Goal: Information Seeking & Learning: Get advice/opinions

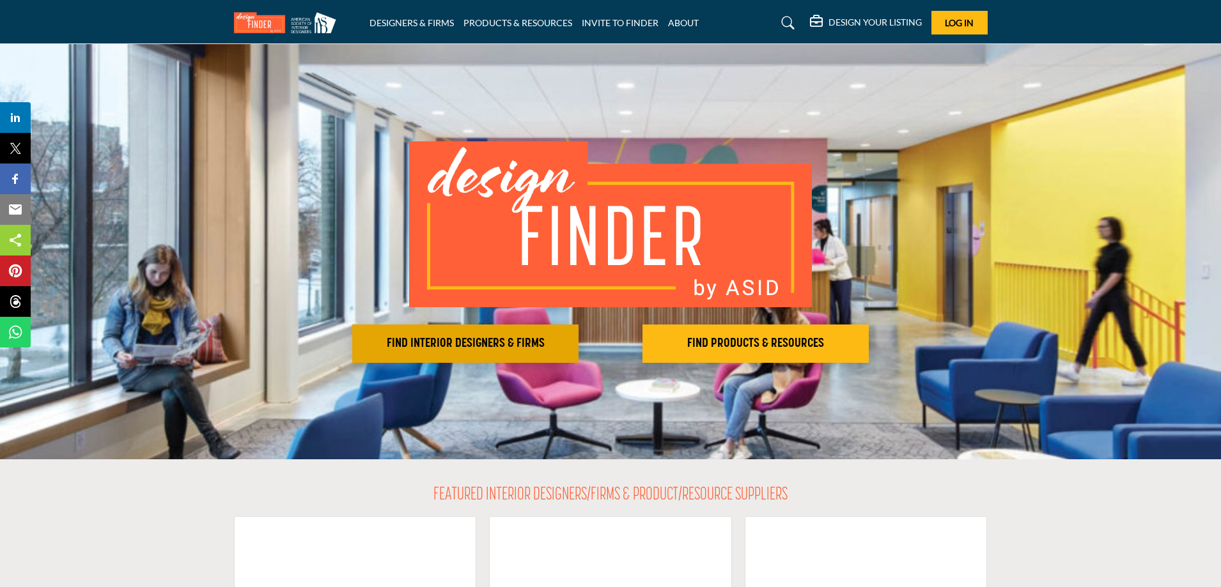
click at [463, 336] on h2 "FIND INTERIOR DESIGNERS & FIRMS" at bounding box center [465, 343] width 219 height 15
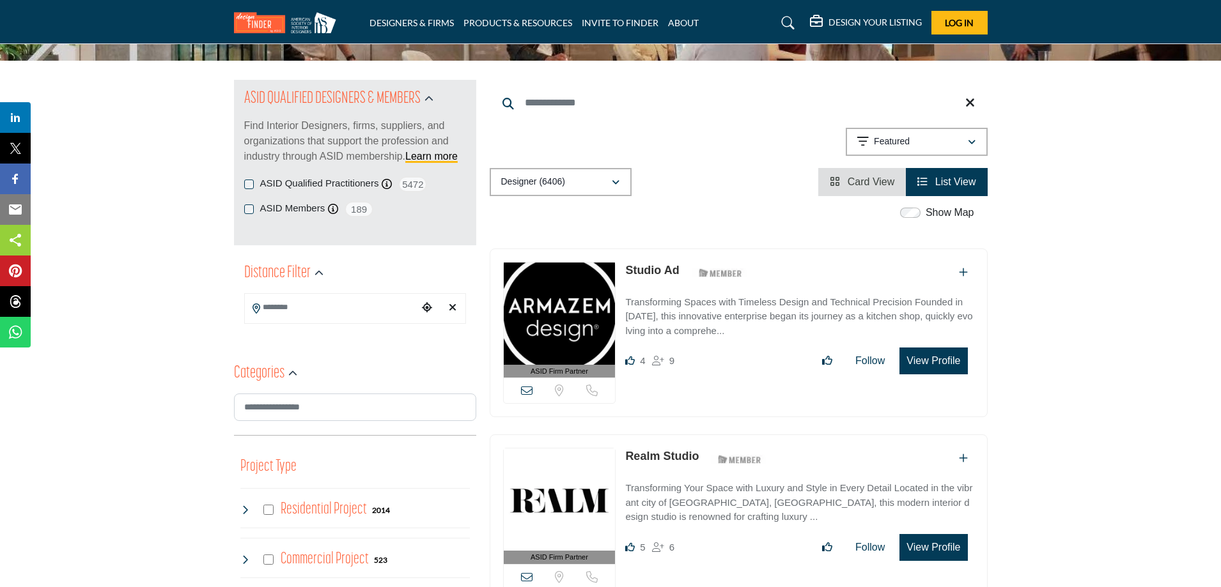
scroll to position [128, 0]
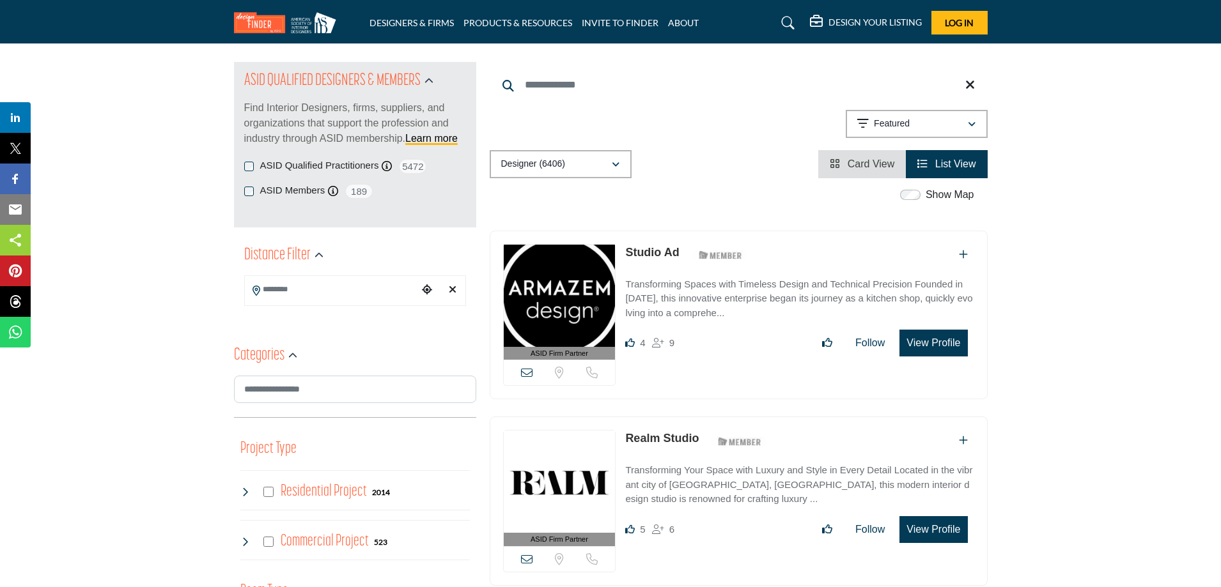
click at [357, 293] on input "Search Location" at bounding box center [331, 289] width 173 height 25
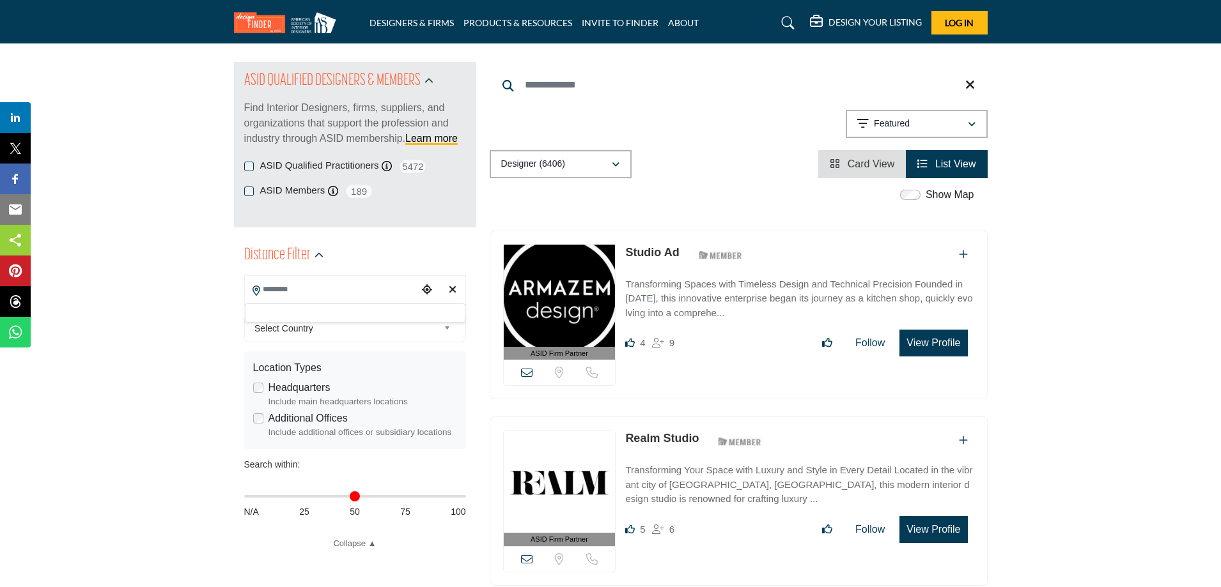
click at [328, 330] on span "Select Country" at bounding box center [346, 328] width 184 height 15
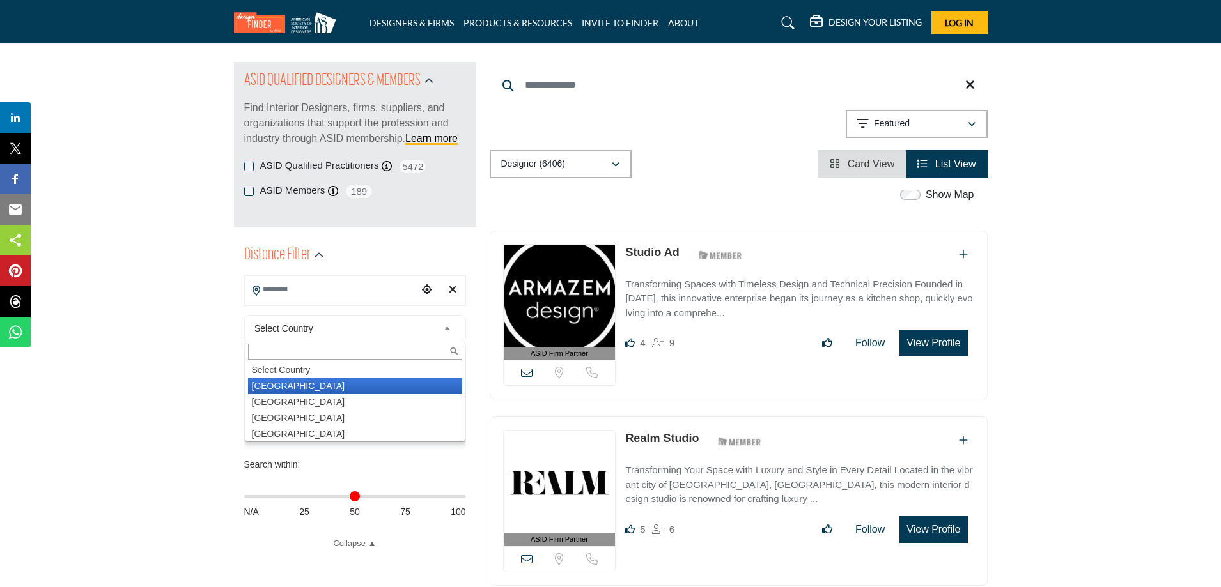
click at [303, 381] on li "United States" at bounding box center [355, 386] width 214 height 16
click at [293, 386] on label "Headquarters" at bounding box center [299, 387] width 62 height 15
type input "***"
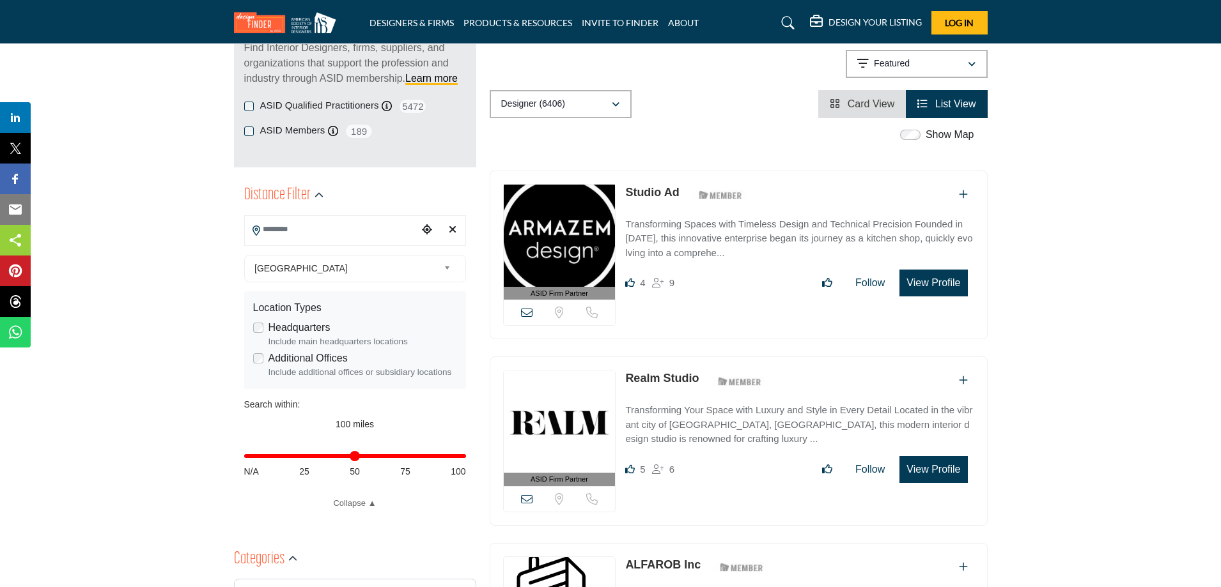
scroll to position [192, 0]
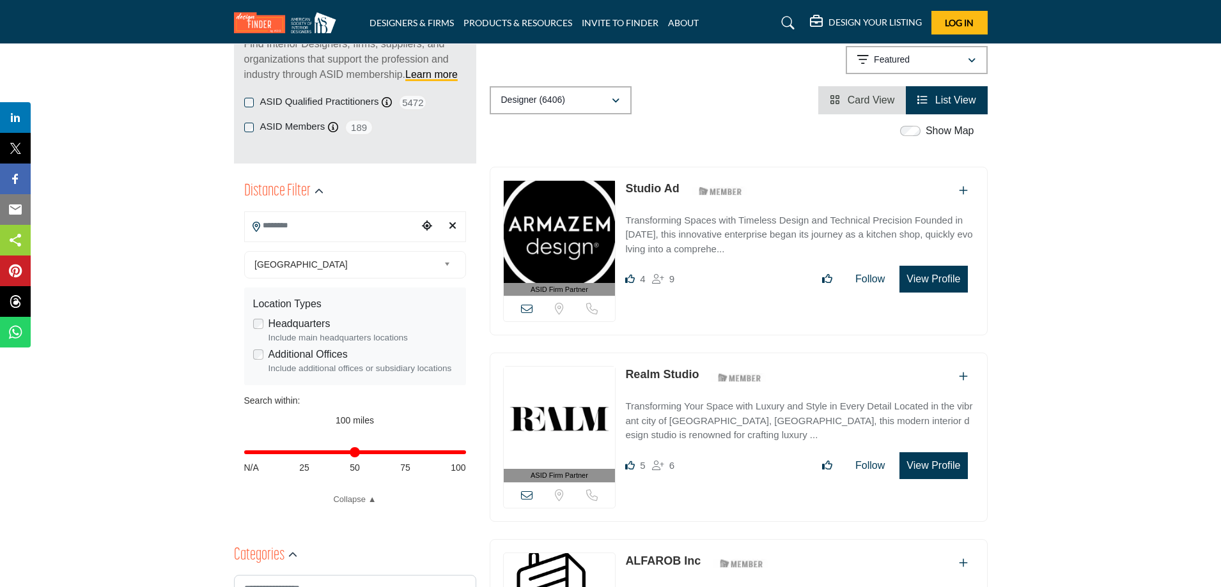
click at [306, 228] on input "Search Location" at bounding box center [331, 225] width 173 height 25
type input "*"
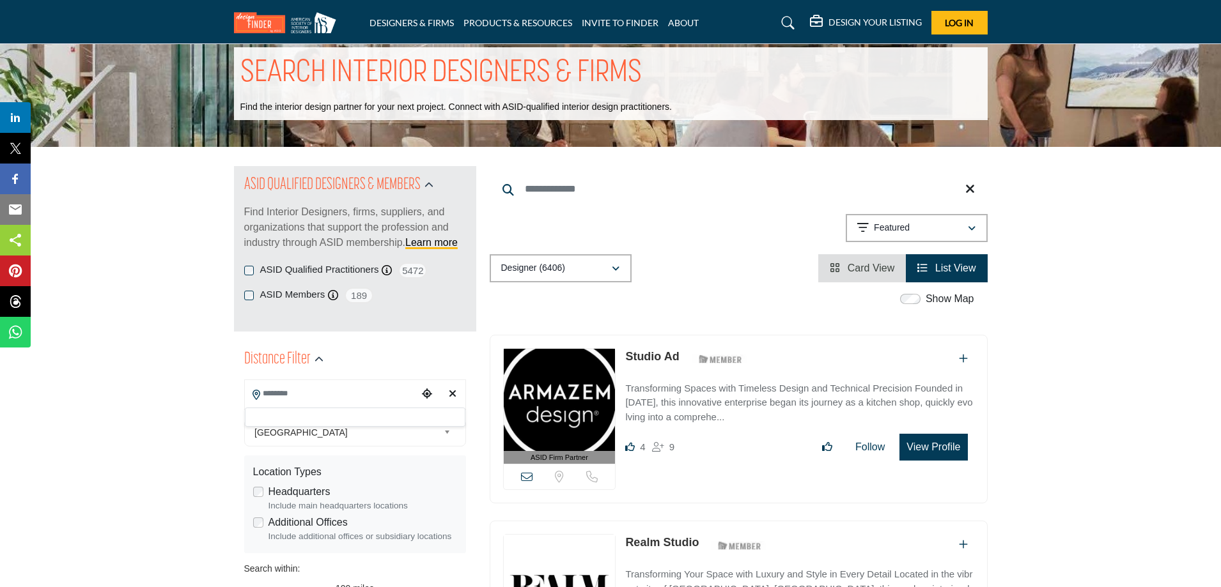
scroll to position [0, 0]
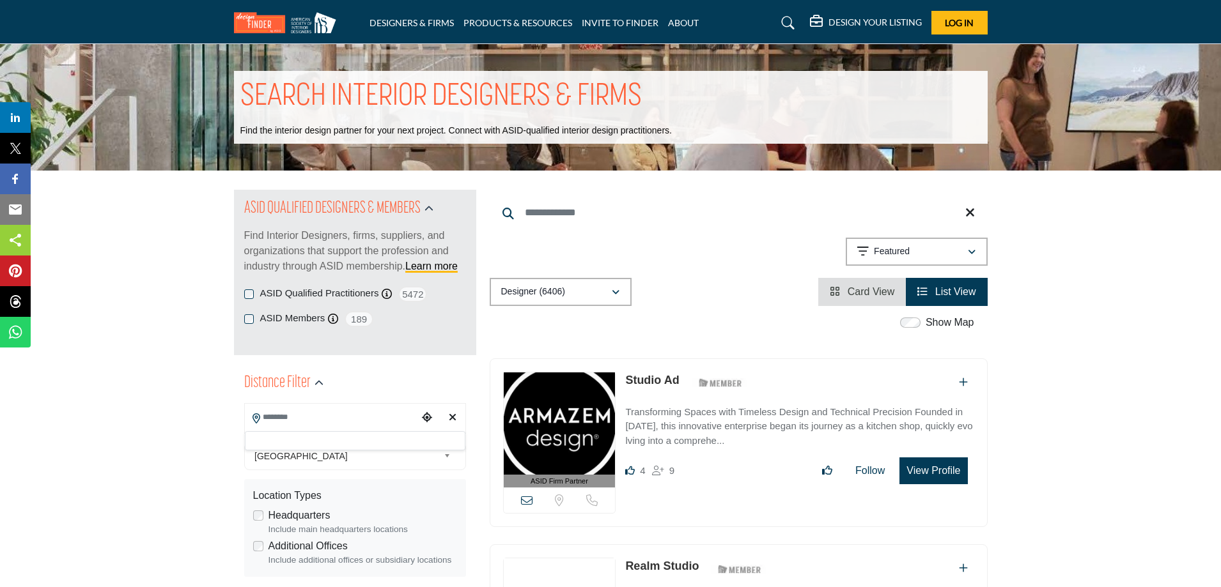
click at [304, 419] on input "Search Location" at bounding box center [331, 417] width 173 height 25
click at [315, 416] on input "*****" at bounding box center [331, 417] width 173 height 25
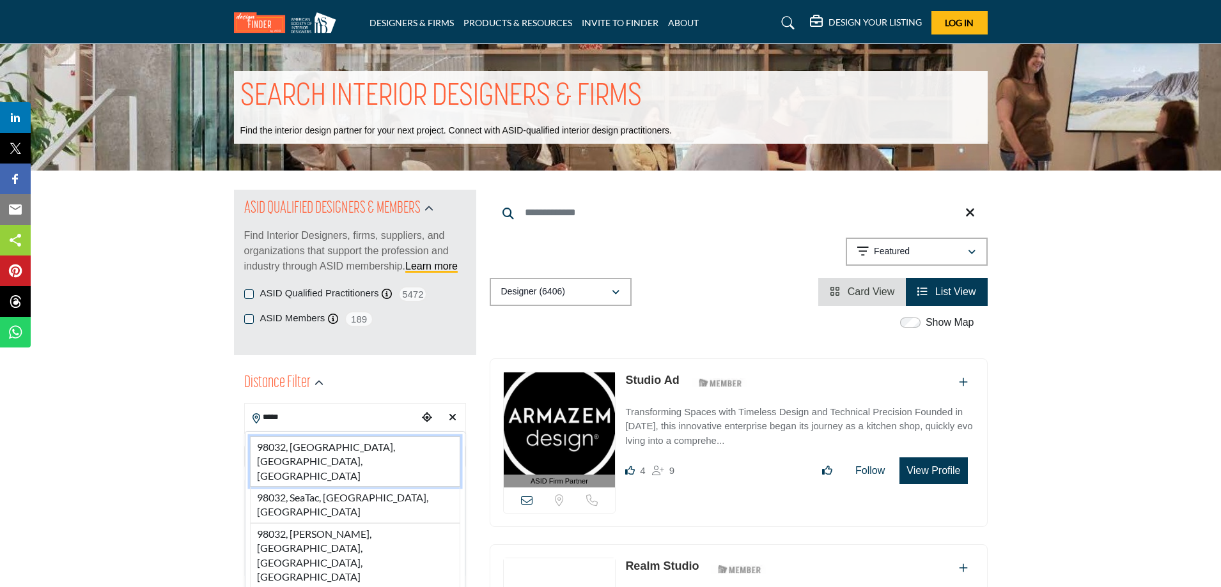
click at [313, 444] on li "98032, Kent, WA, USA" at bounding box center [355, 461] width 210 height 50
type input "**********"
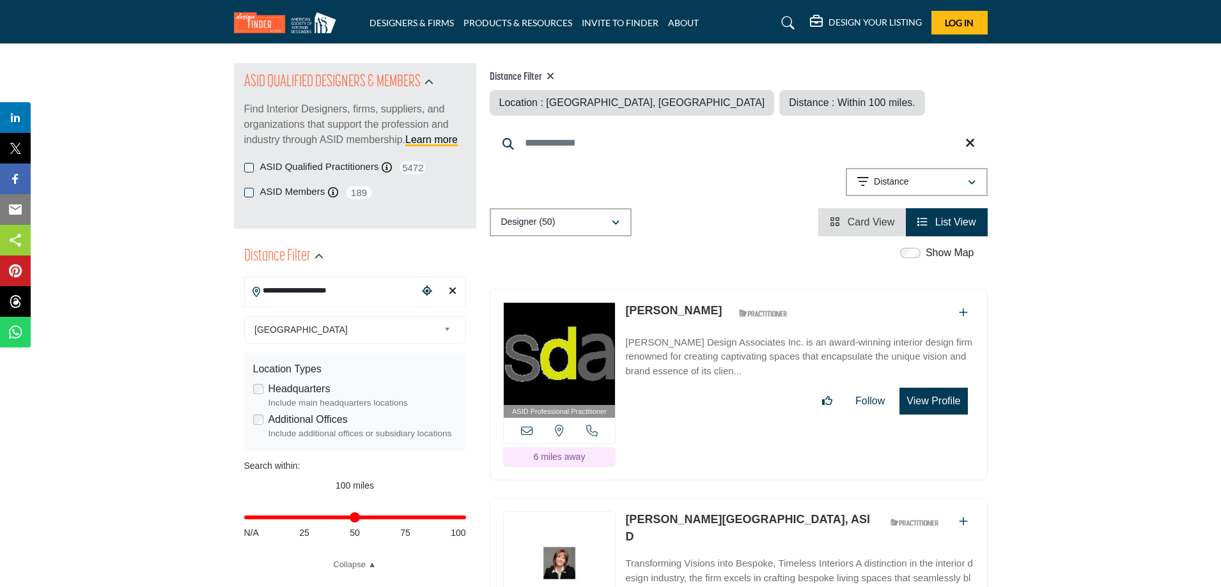
scroll to position [128, 0]
click at [971, 178] on icon "button" at bounding box center [972, 181] width 8 height 9
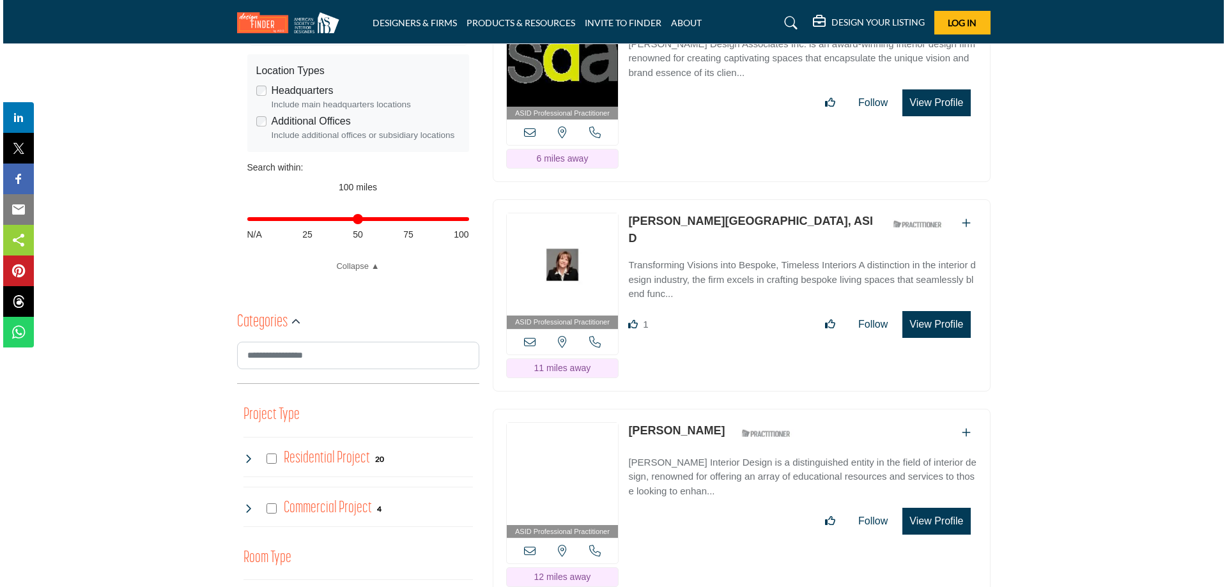
scroll to position [447, 0]
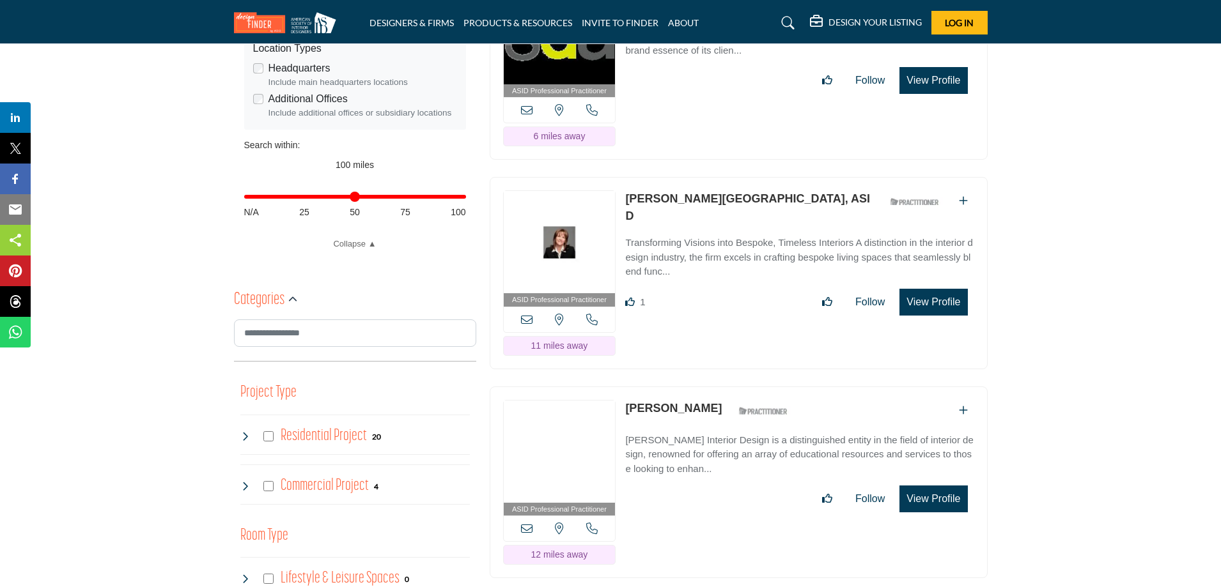
click at [929, 289] on button "View Profile" at bounding box center [933, 302] width 68 height 27
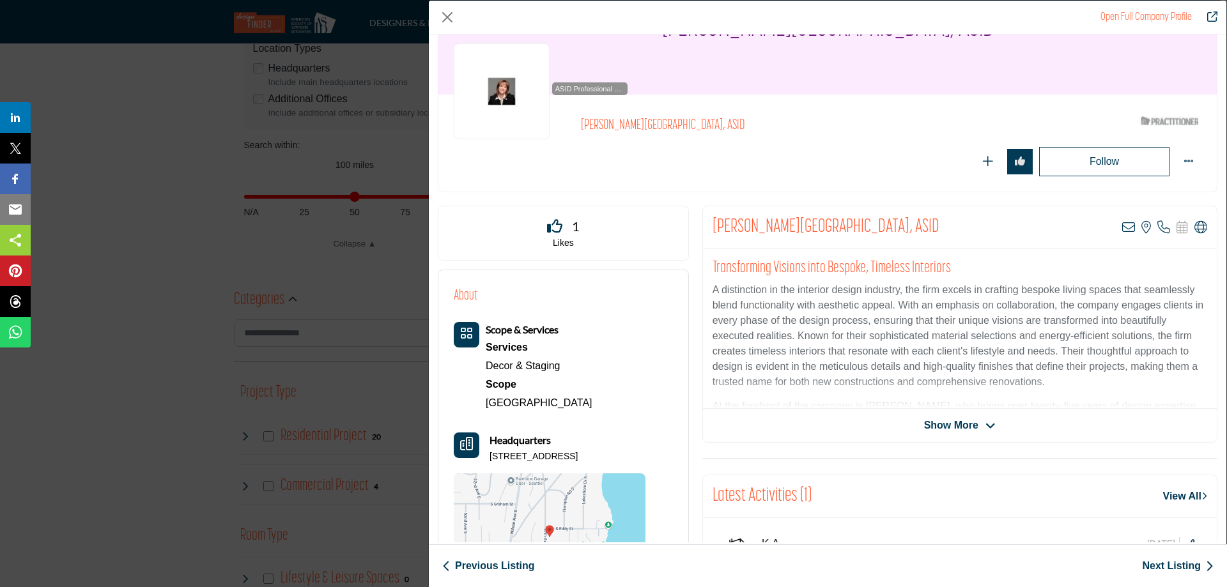
scroll to position [128, 0]
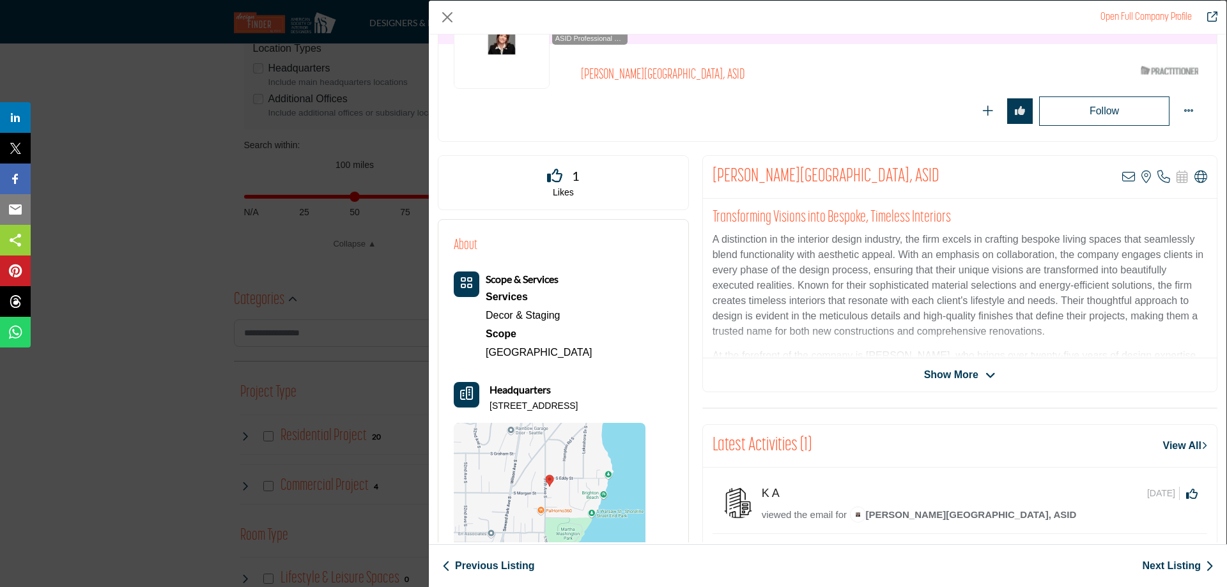
click at [973, 374] on span "Show More" at bounding box center [960, 374] width 72 height 15
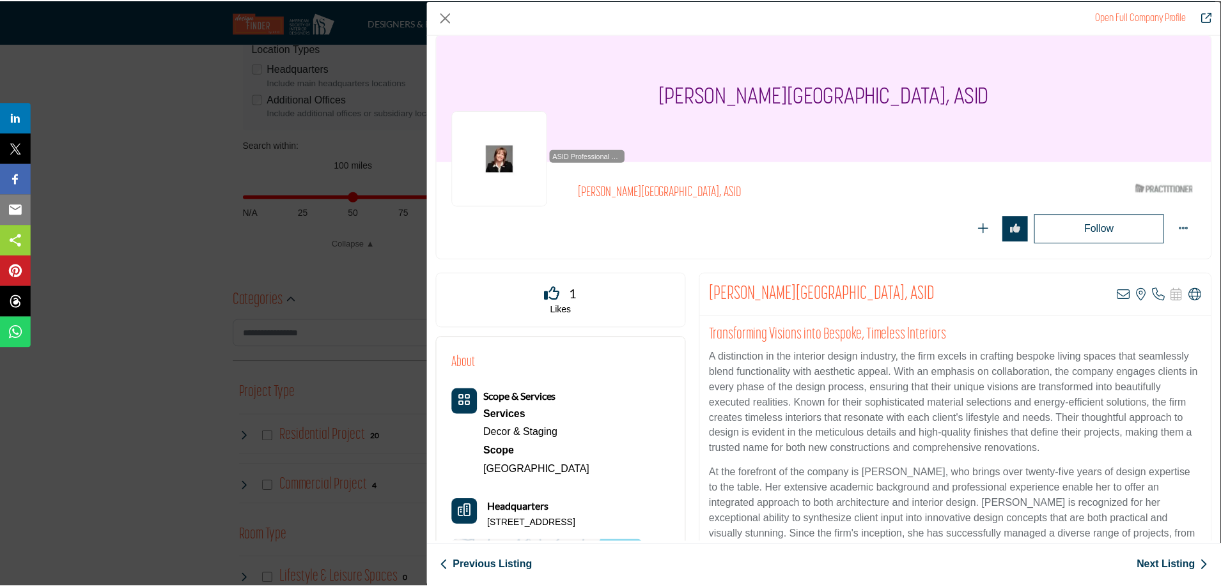
scroll to position [0, 0]
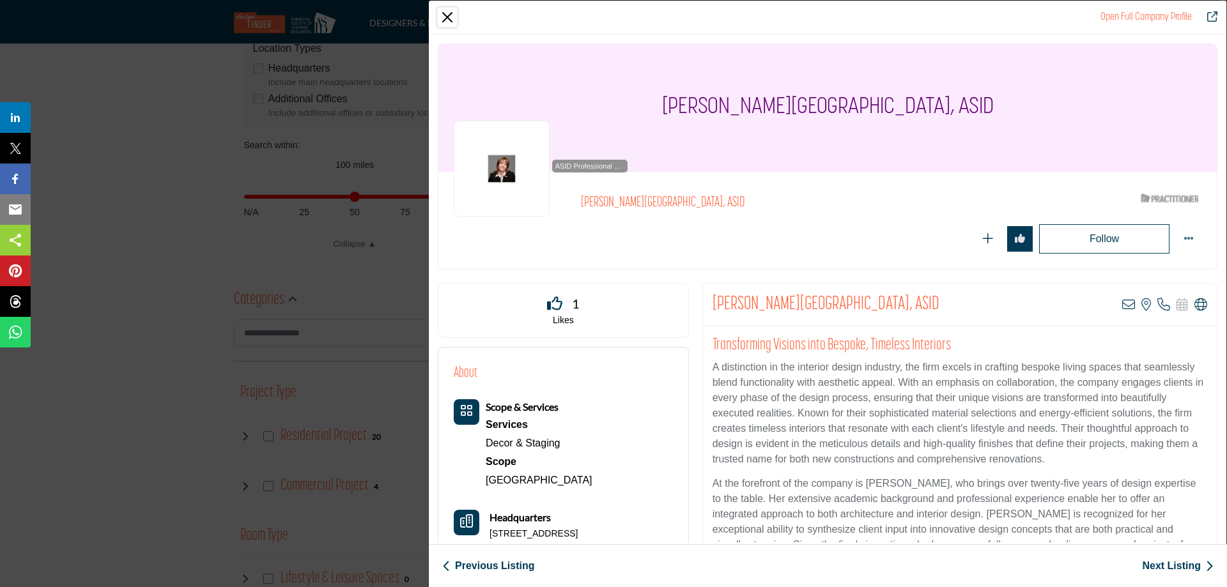
click at [448, 16] on button "Close" at bounding box center [447, 17] width 19 height 19
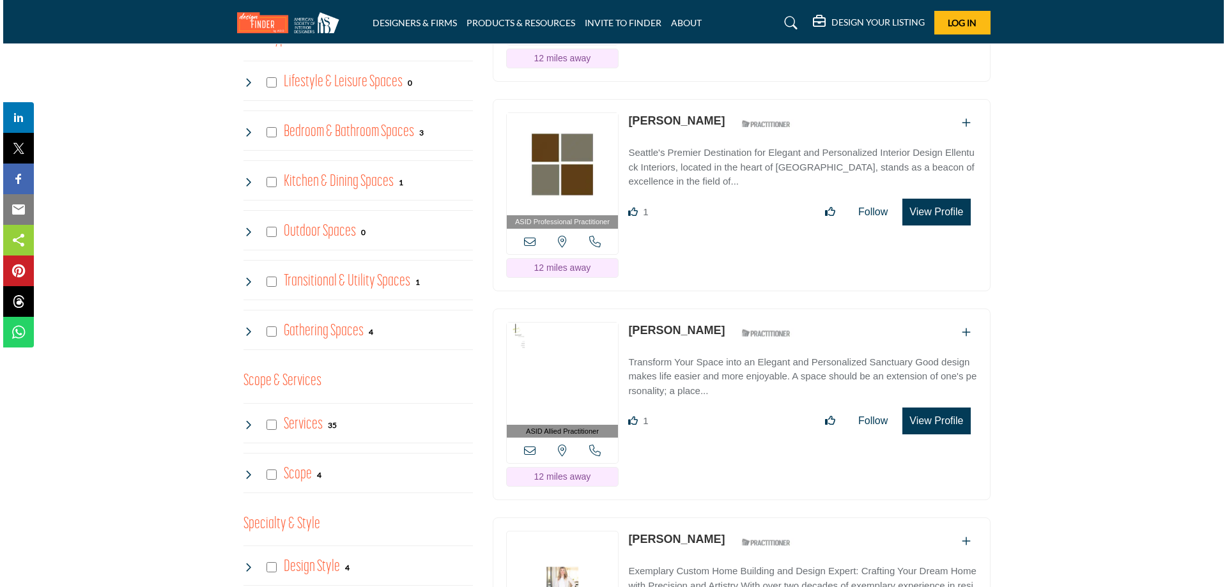
scroll to position [1022, 0]
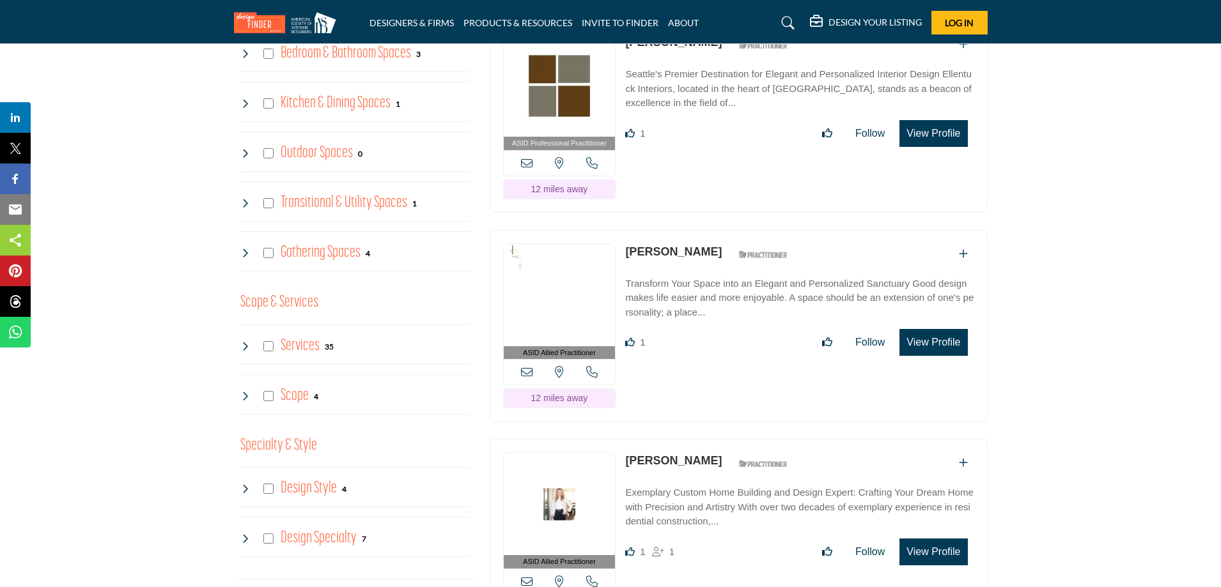
click at [932, 336] on button "View Profile" at bounding box center [933, 342] width 68 height 27
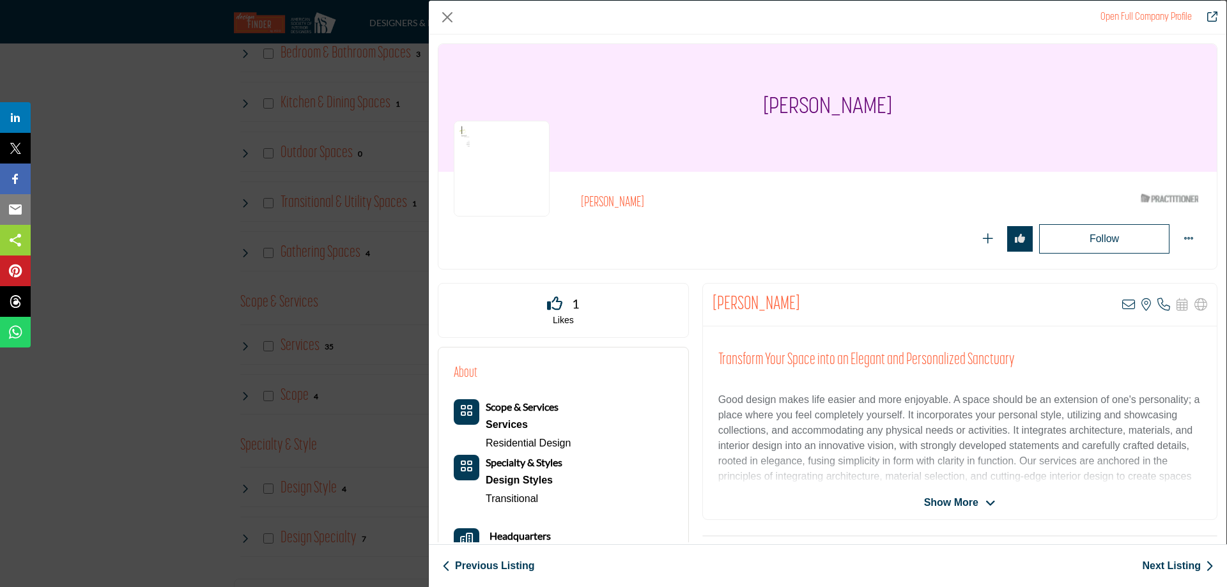
click at [969, 503] on span "Show More" at bounding box center [951, 502] width 54 height 15
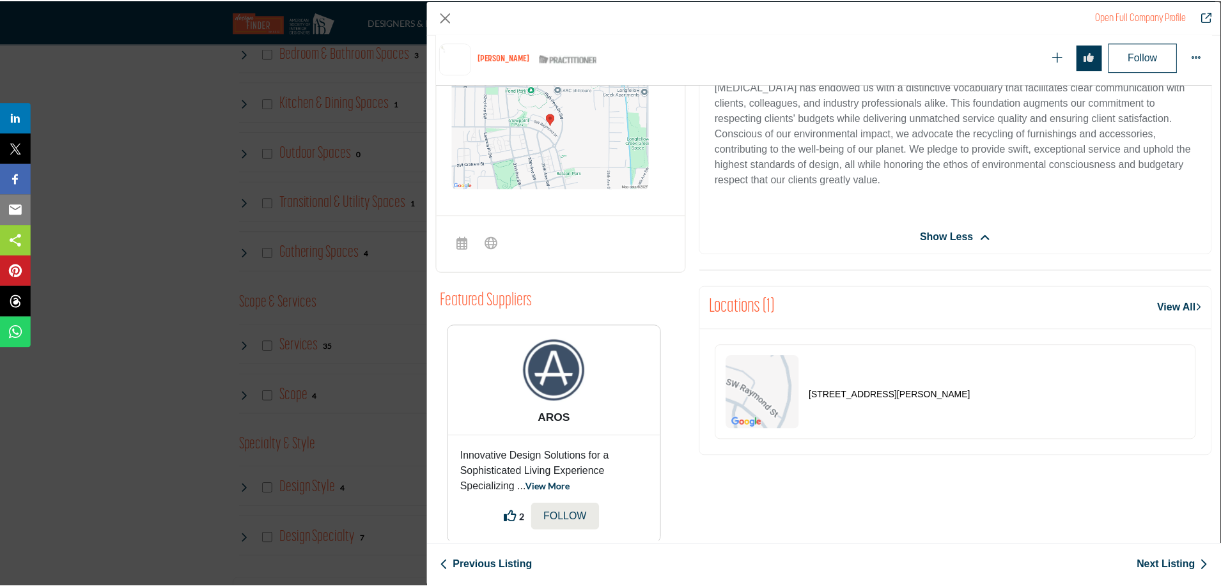
scroll to position [596, 0]
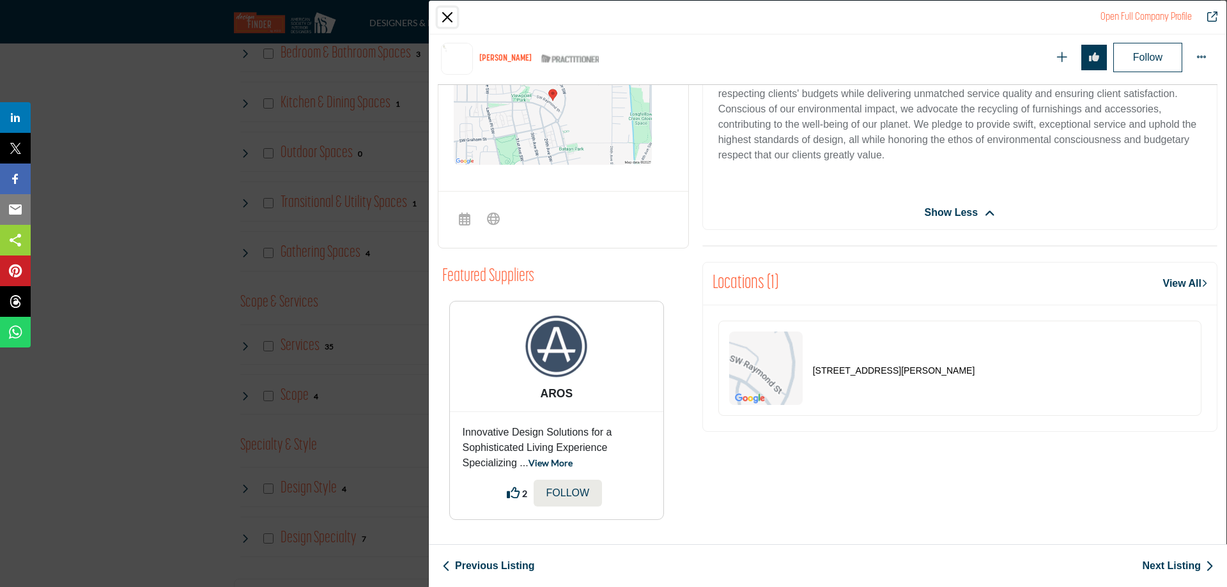
click at [444, 13] on button "Close" at bounding box center [447, 17] width 19 height 19
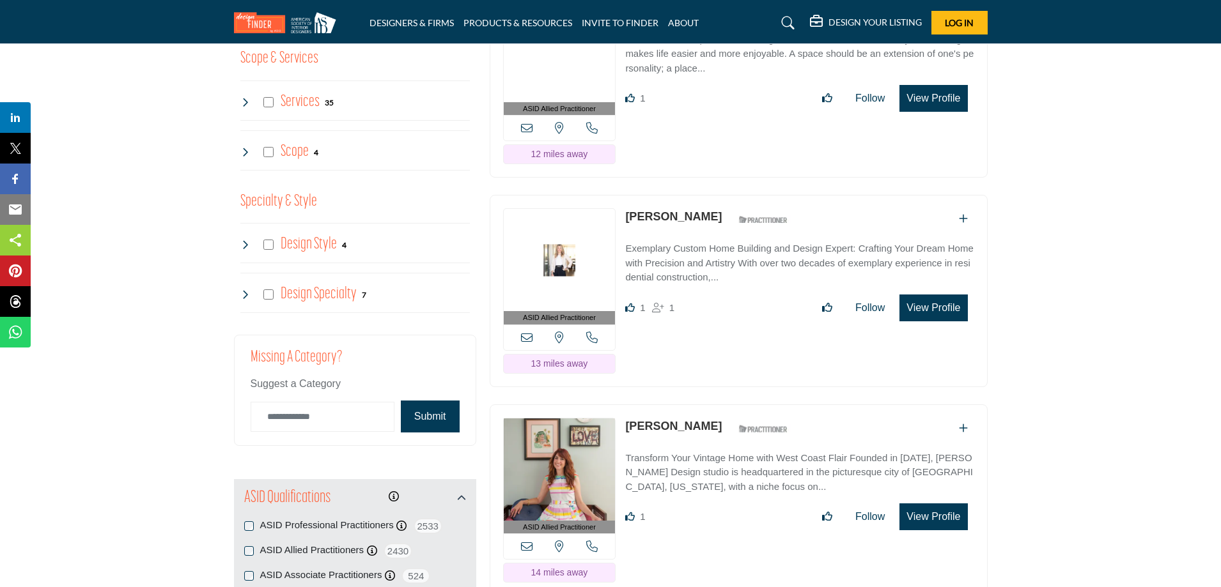
scroll to position [1278, 0]
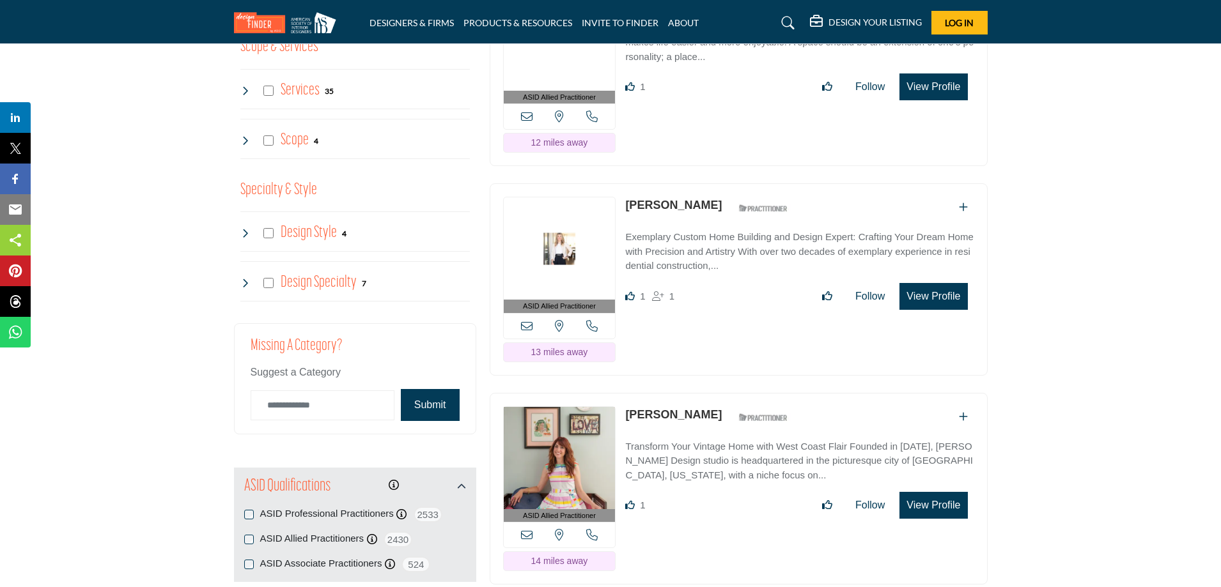
click at [671, 199] on link "Erin Chandler" at bounding box center [673, 205] width 96 height 13
click at [696, 234] on p "Exemplary Custom Home Building and Design Expert: Crafting Your Dream Home with…" at bounding box center [799, 251] width 348 height 43
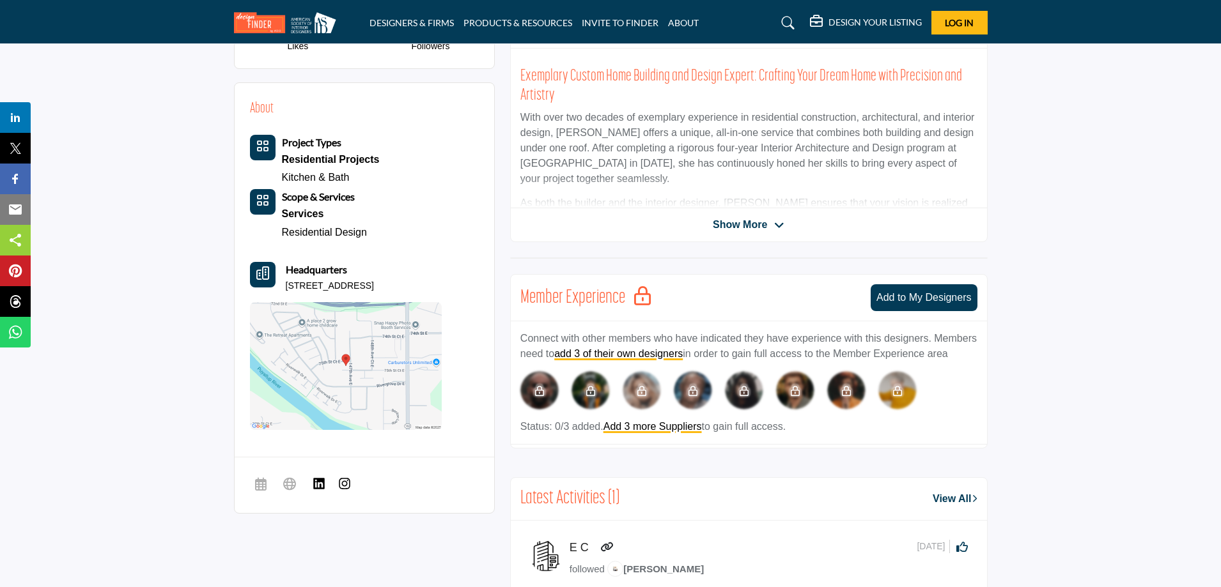
scroll to position [178, 0]
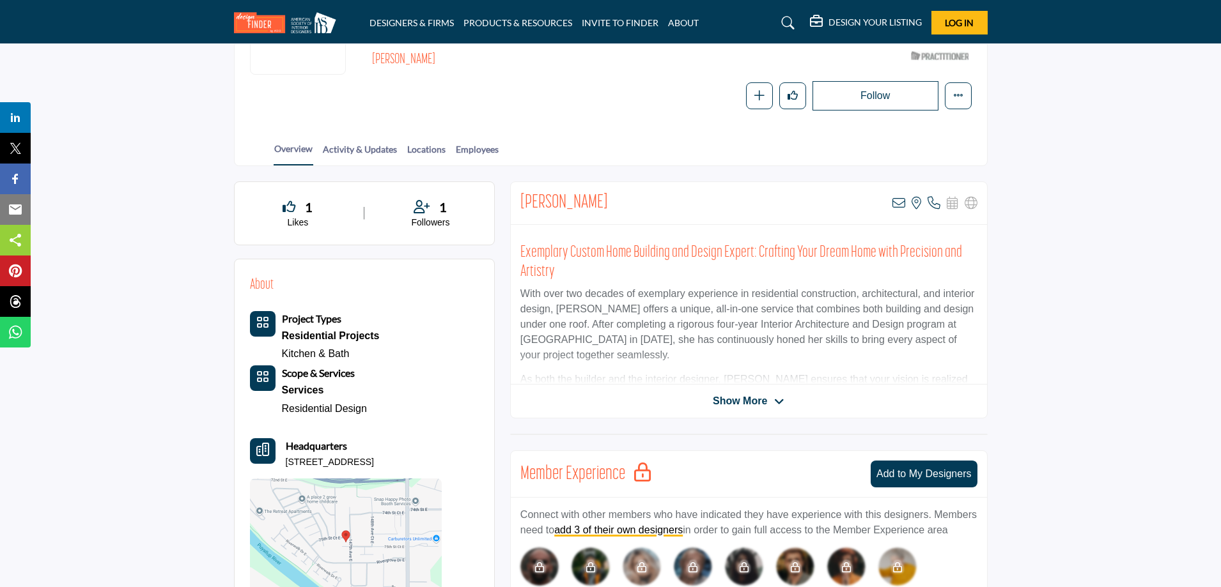
click at [752, 399] on span "Show More" at bounding box center [740, 401] width 54 height 15
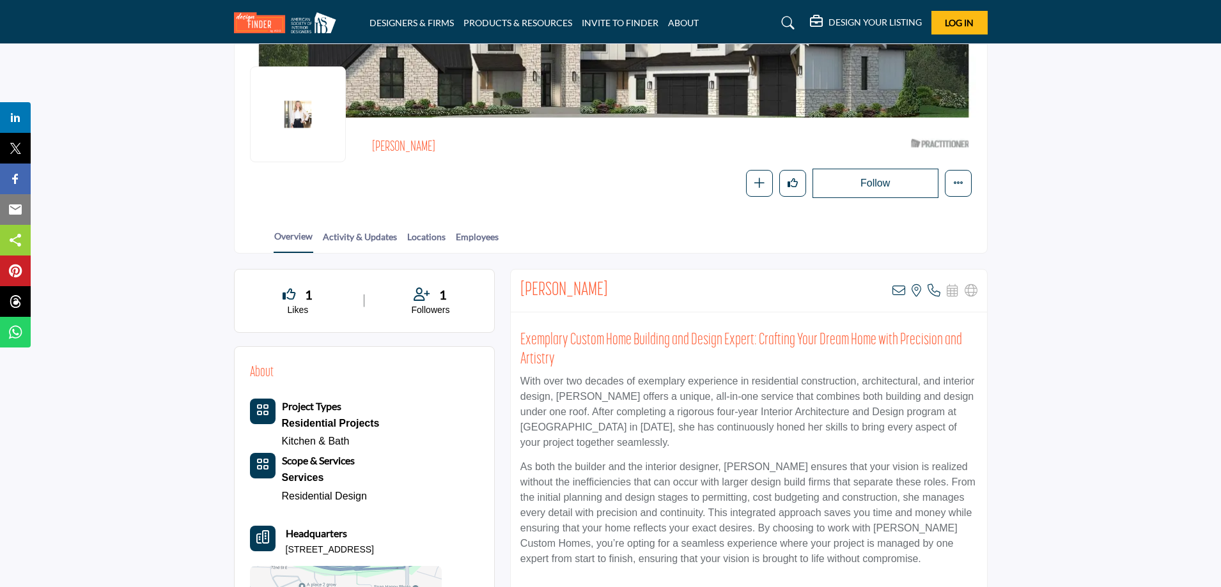
scroll to position [86, 0]
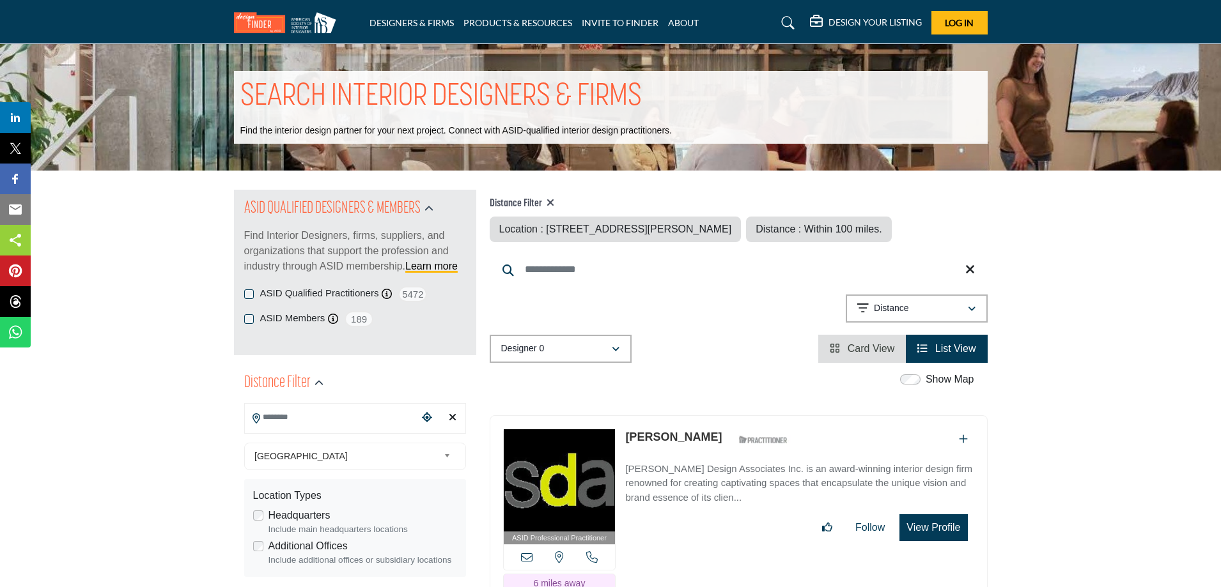
type input "**********"
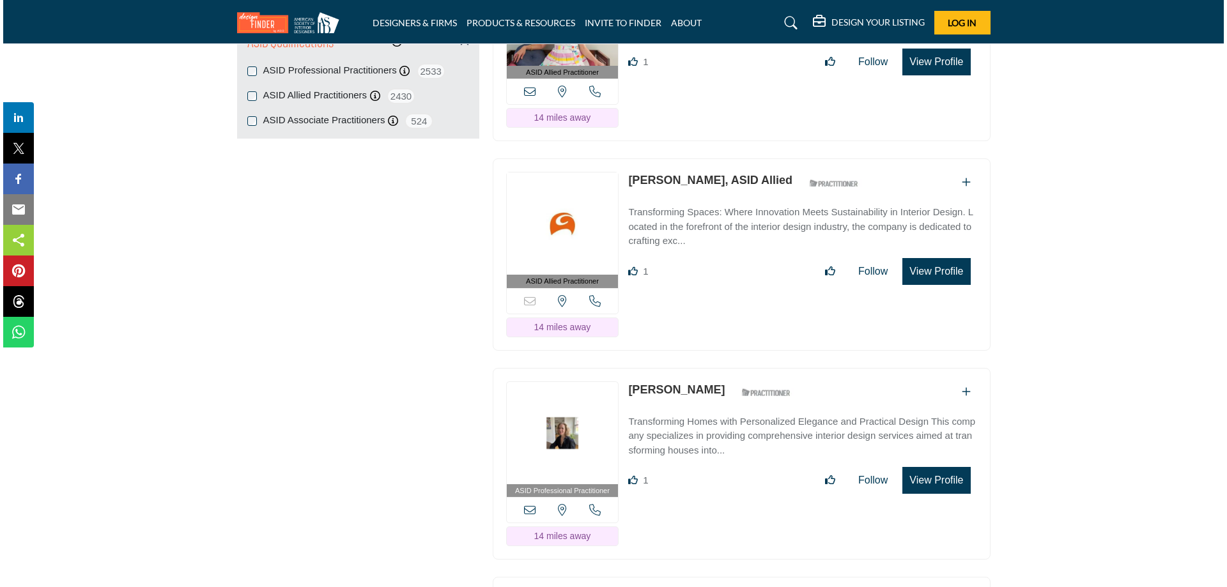
scroll to position [1662, 0]
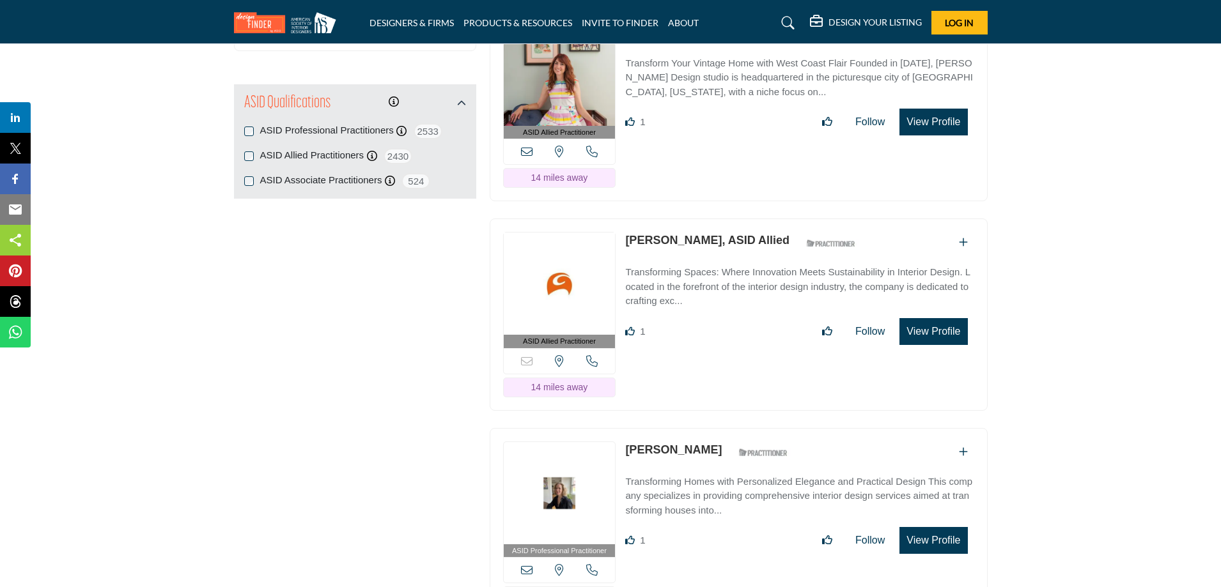
click at [929, 321] on button "View Profile" at bounding box center [933, 331] width 68 height 27
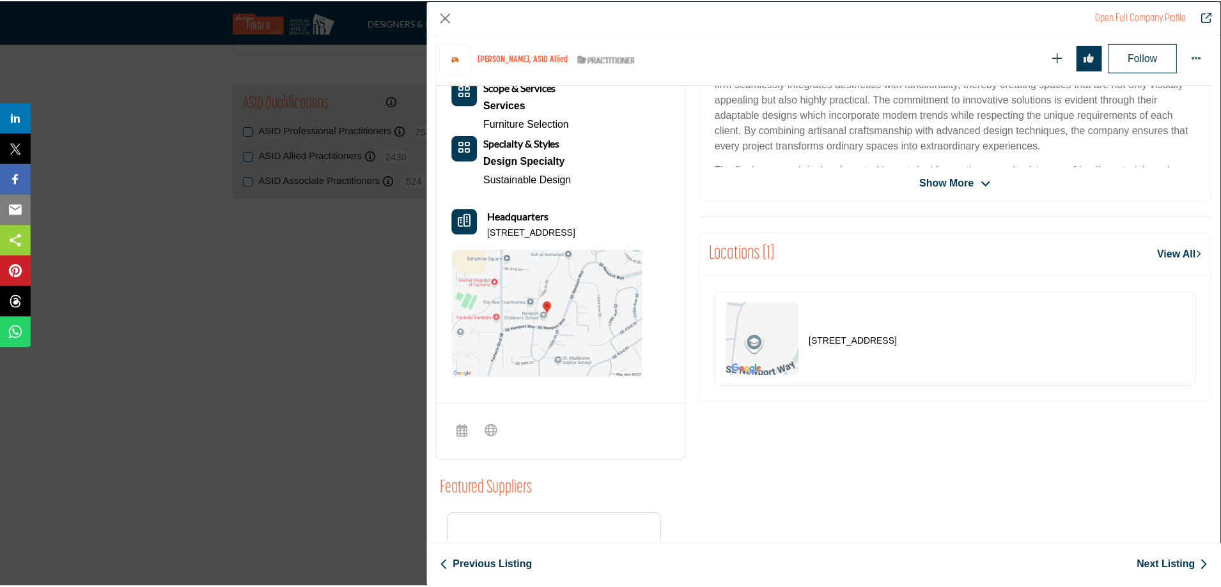
scroll to position [0, 0]
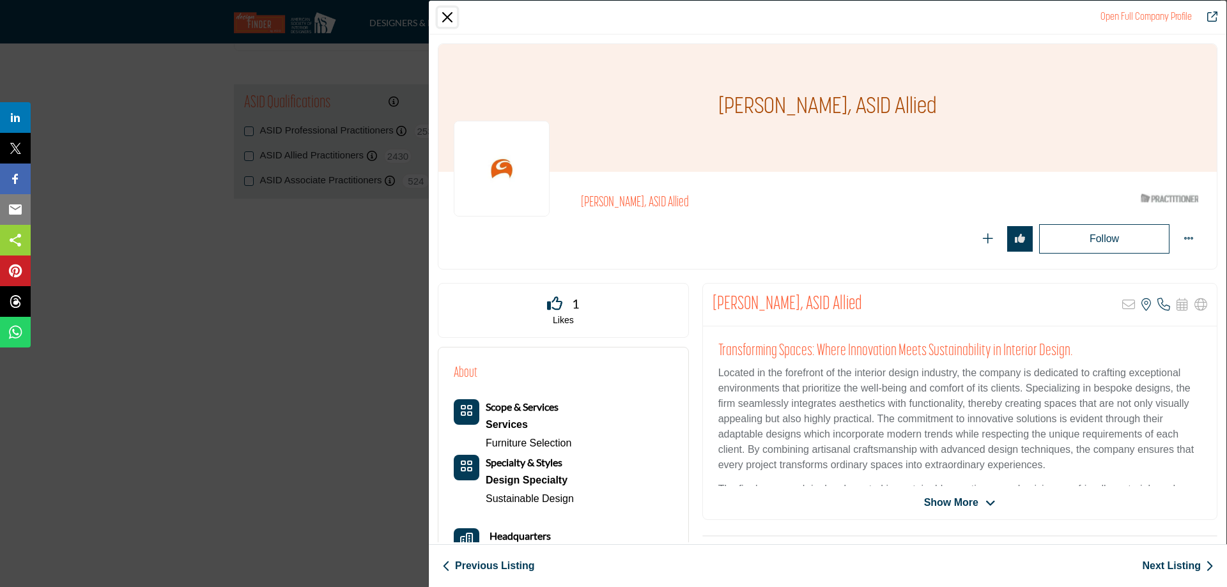
click at [456, 15] on button "Close" at bounding box center [447, 17] width 19 height 19
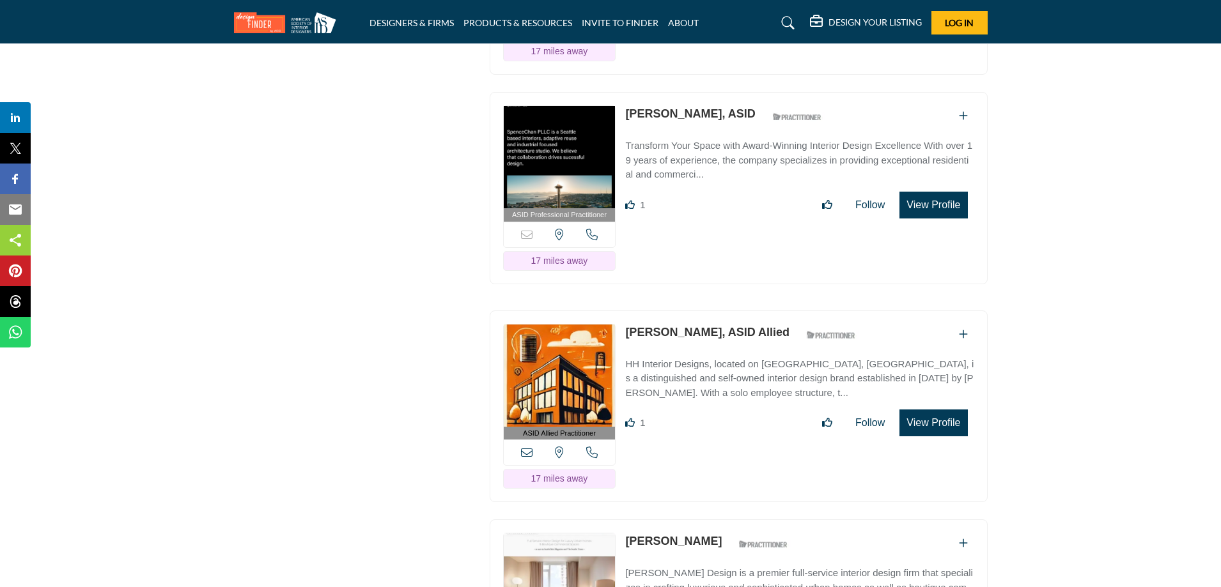
scroll to position [4473, 0]
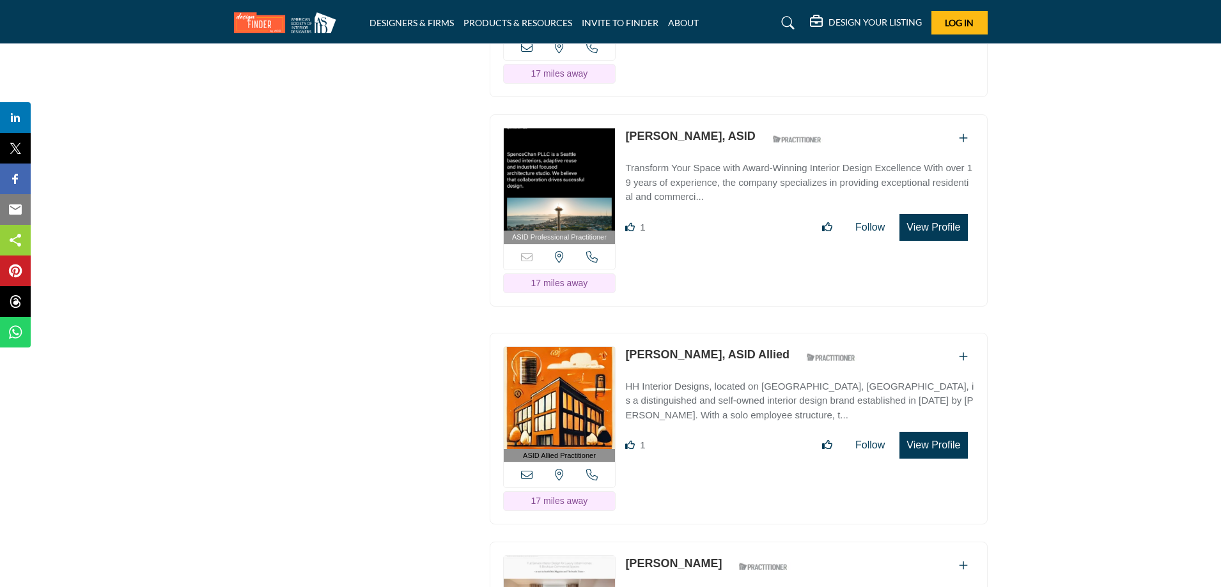
click at [689, 130] on link "[PERSON_NAME], ASID" at bounding box center [690, 136] width 130 height 13
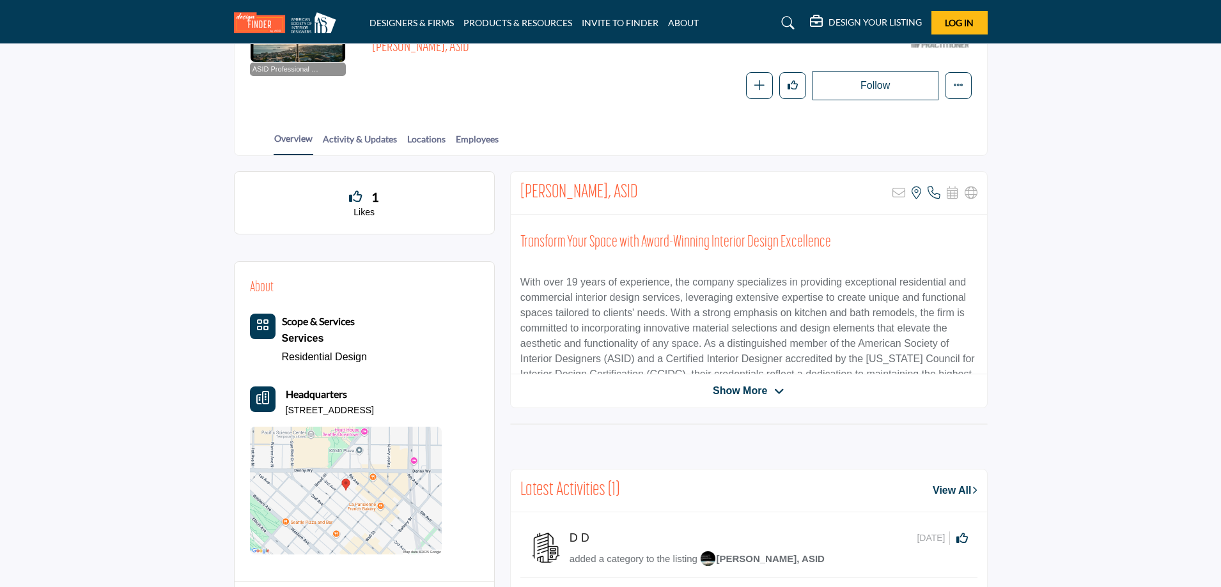
scroll to position [192, 0]
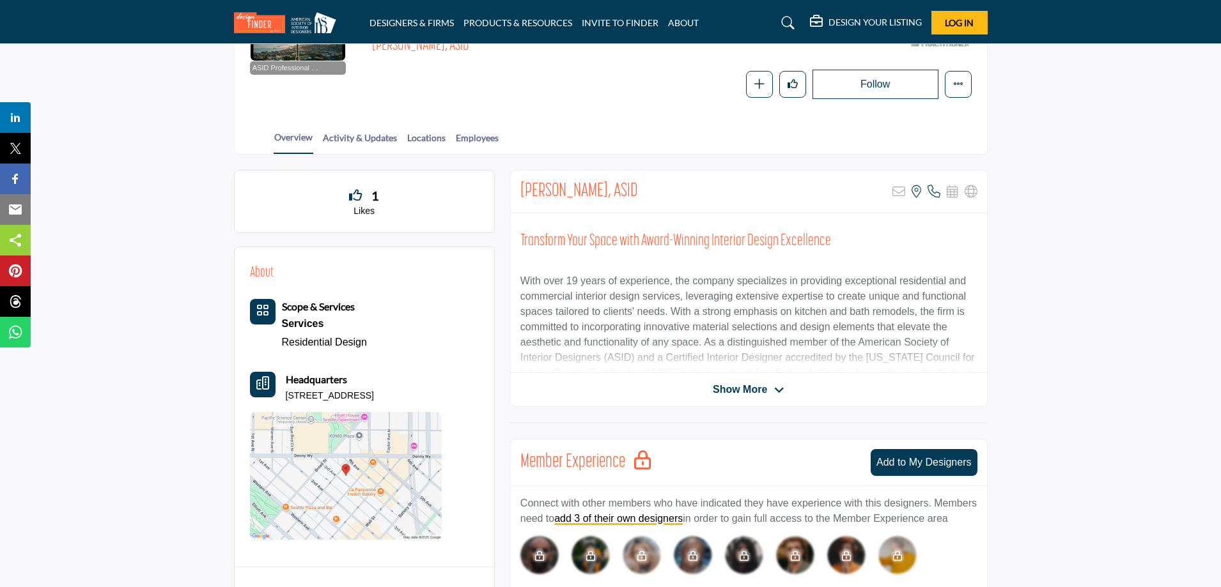
click at [766, 387] on span "Show More" at bounding box center [749, 389] width 72 height 15
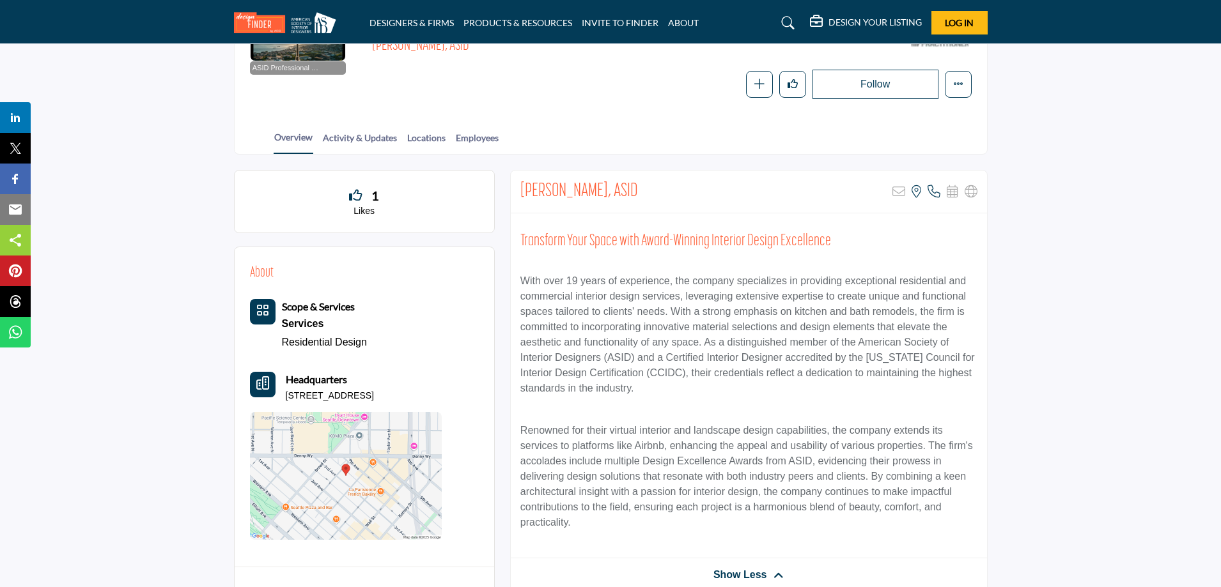
click at [374, 397] on p "2720 3rd Ave Apt 302, 98121-1277, USA" at bounding box center [330, 396] width 88 height 13
drag, startPoint x: 398, startPoint y: 396, endPoint x: 267, endPoint y: 399, distance: 131.0
click at [267, 399] on div "Headquarters 2720 3rd Ave Apt 302, 98121-1277, USA" at bounding box center [346, 387] width 192 height 31
copy div "Headquarters 2720 3rd Ave Apt 302, 98121"
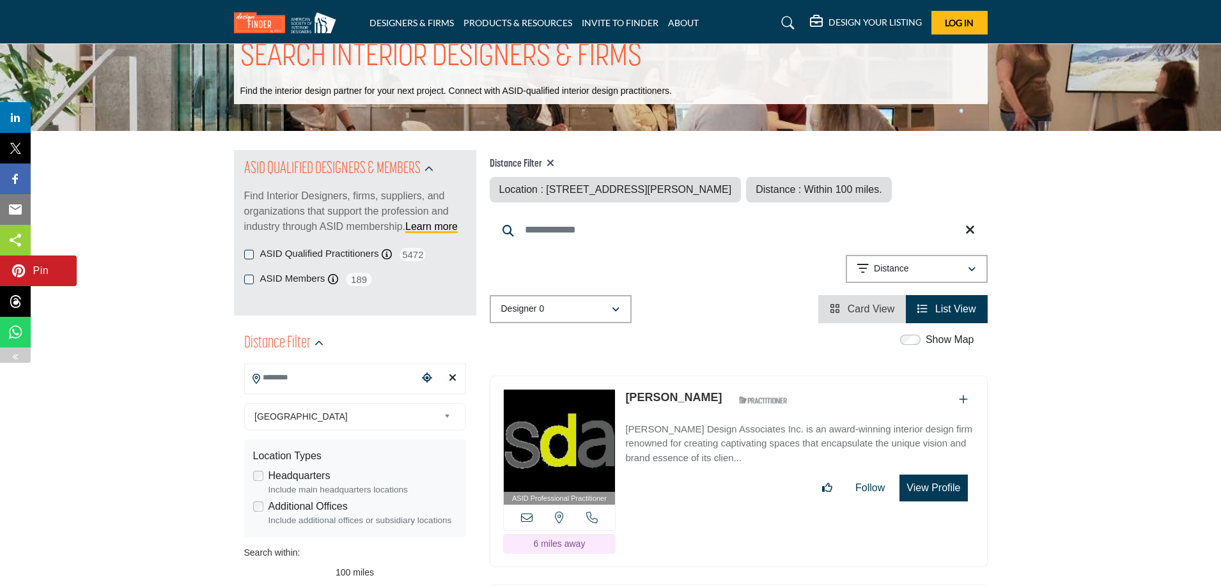
type input "**********"
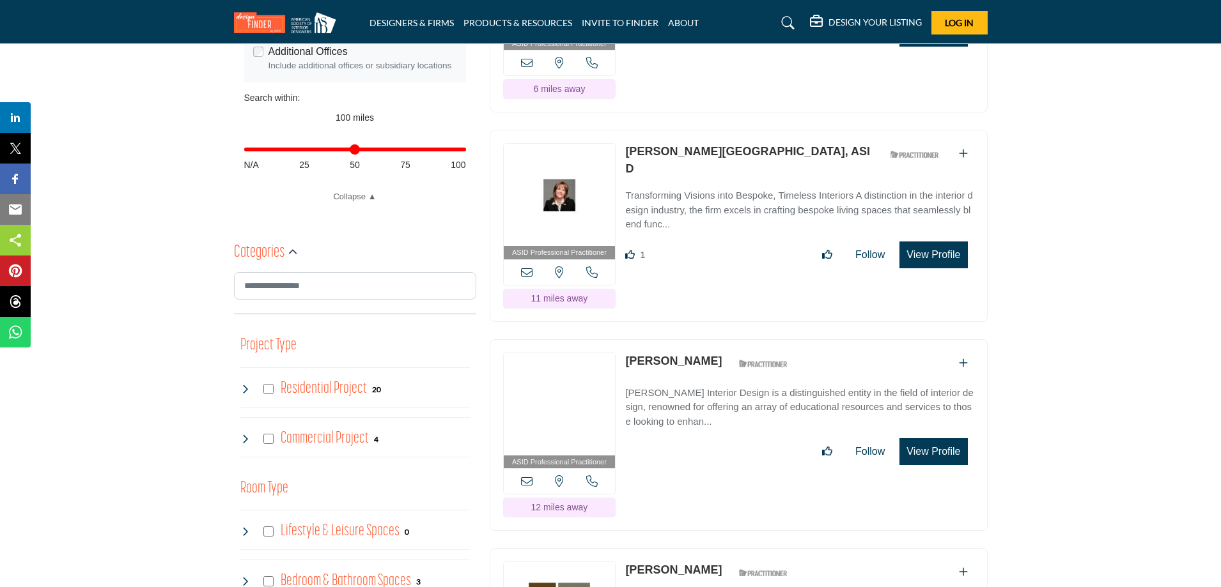
scroll to position [511, 0]
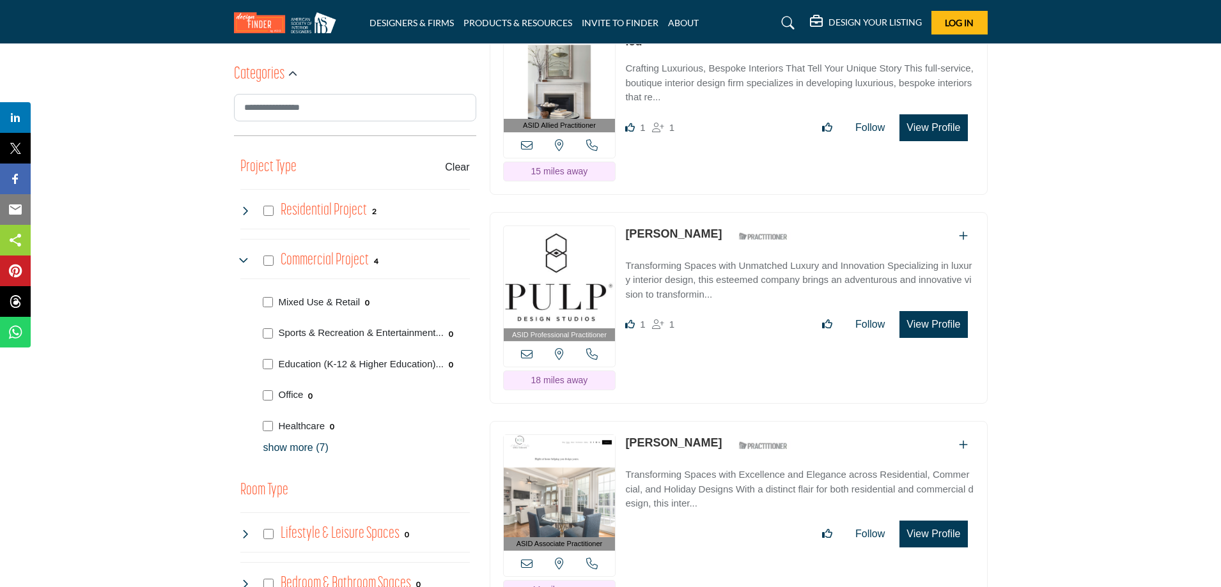
scroll to position [706, 0]
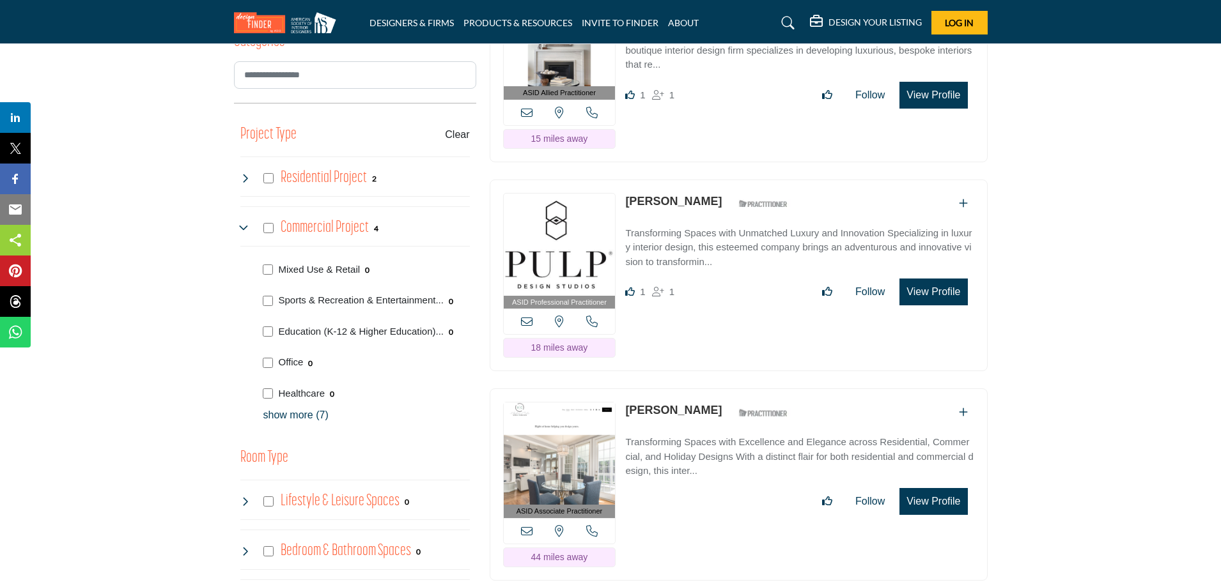
click at [659, 195] on link "[PERSON_NAME]" at bounding box center [673, 201] width 96 height 13
click at [656, 239] on p "Transforming Spaces with Unmatched Luxury and Innovation Specializing in luxury…" at bounding box center [799, 247] width 348 height 43
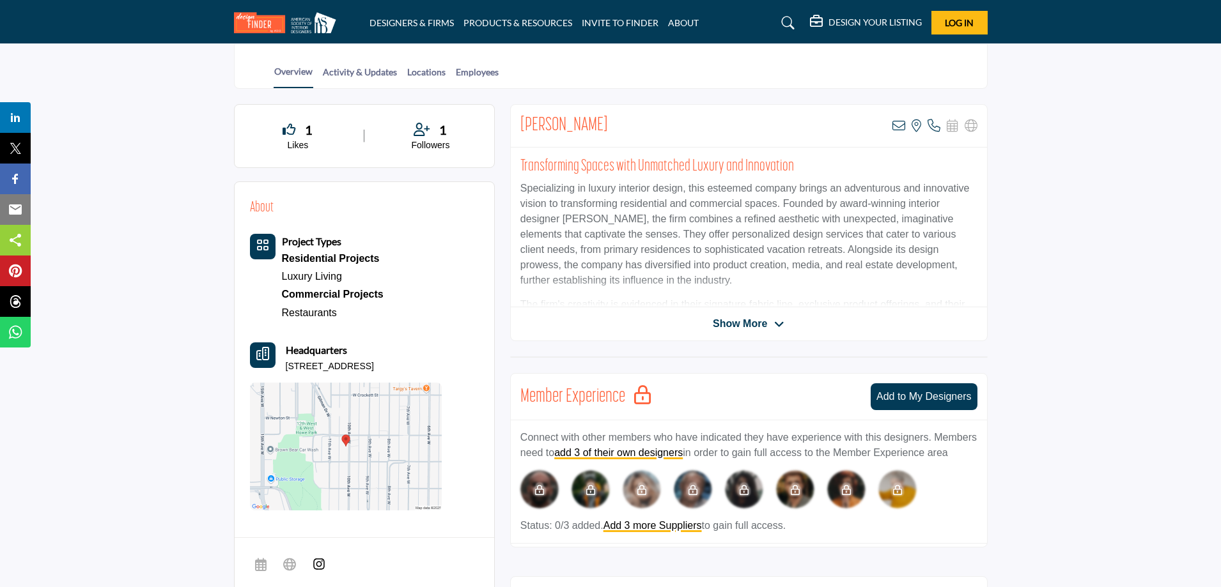
click at [739, 322] on span "Show More" at bounding box center [740, 323] width 54 height 15
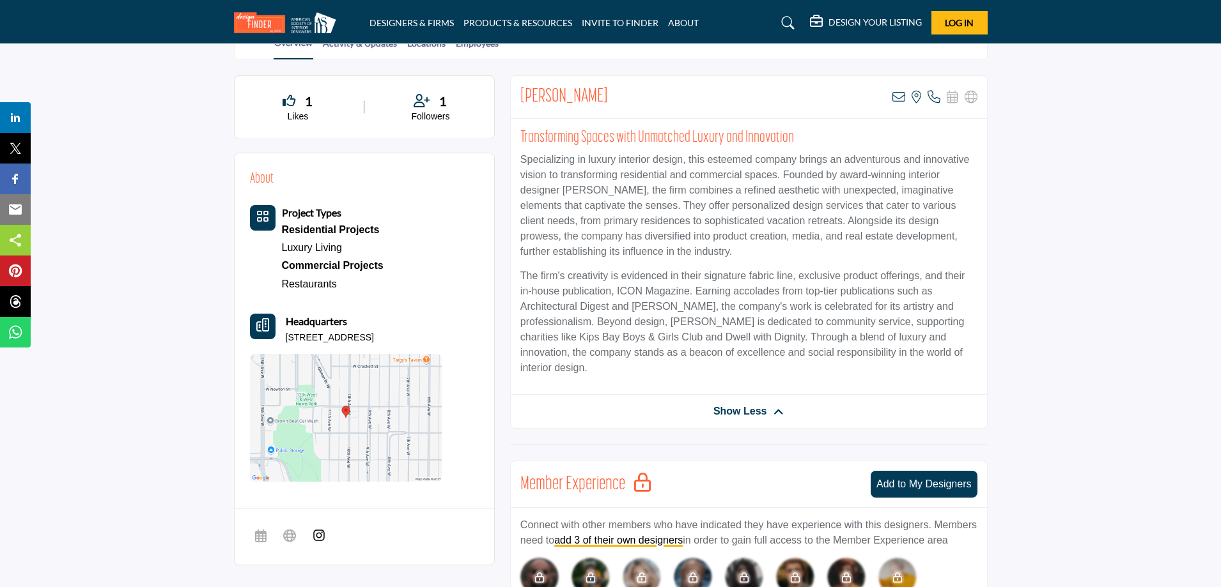
scroll to position [256, 0]
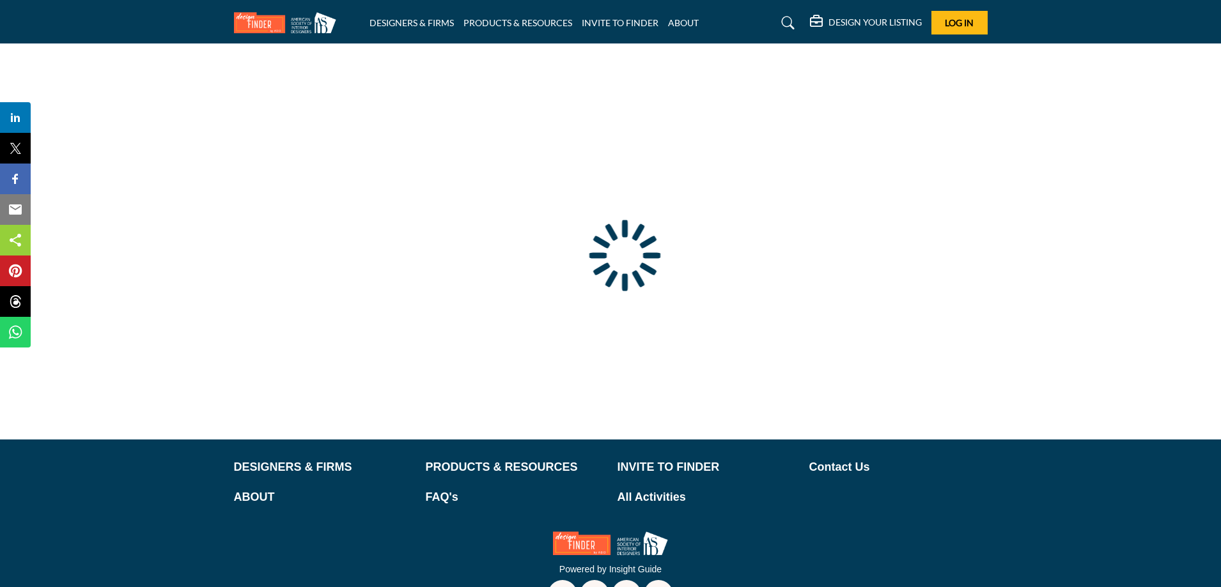
scroll to position [40, 0]
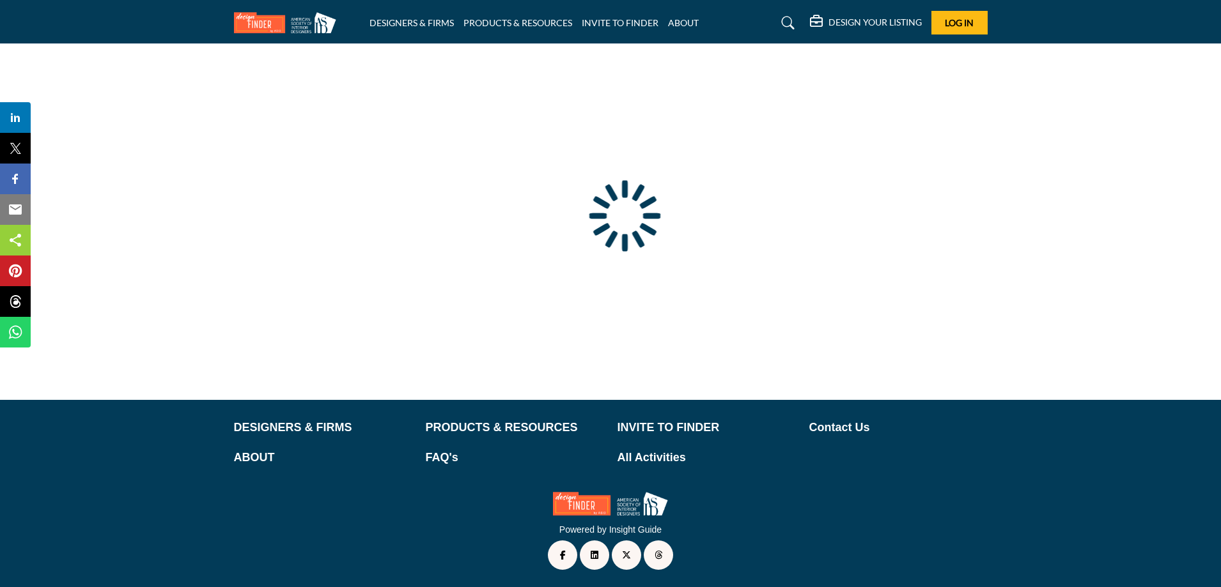
type input "**********"
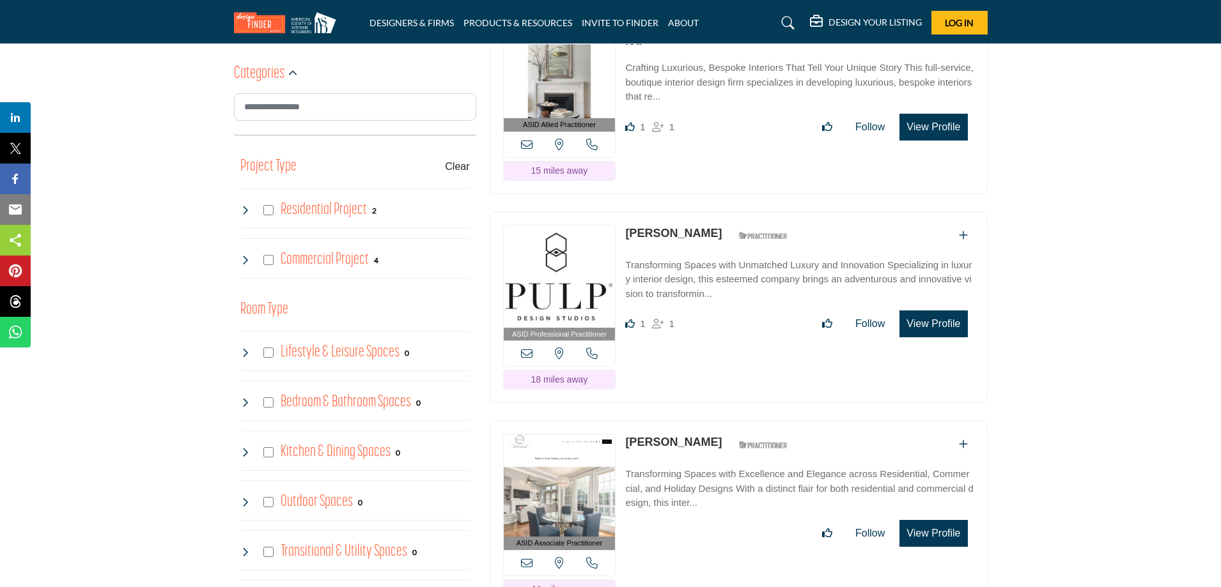
scroll to position [658, 0]
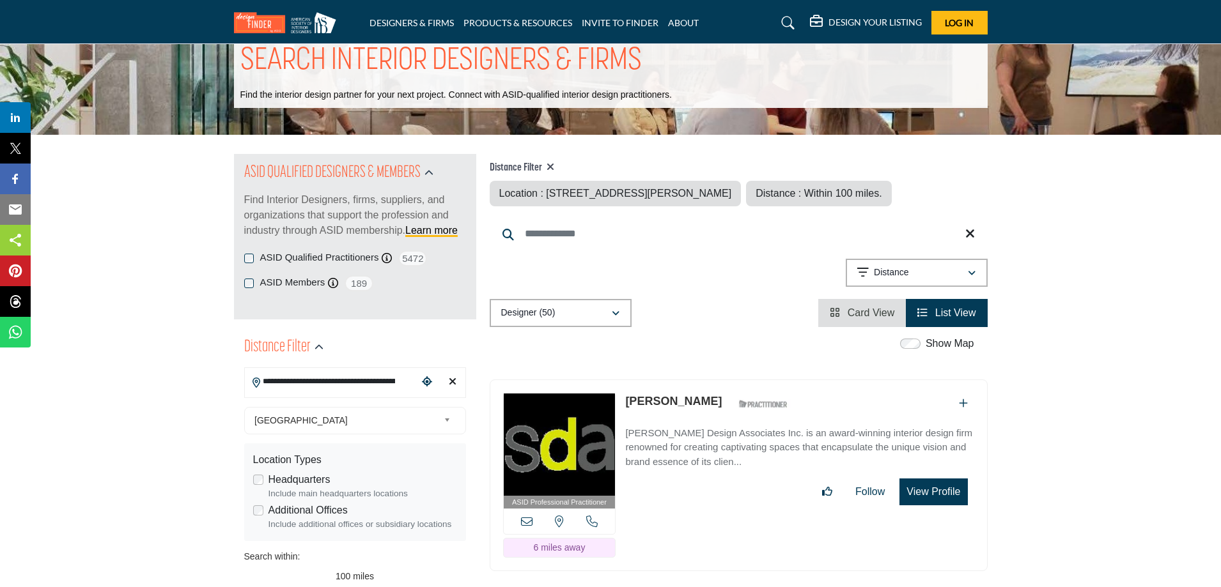
scroll to position [64, 0]
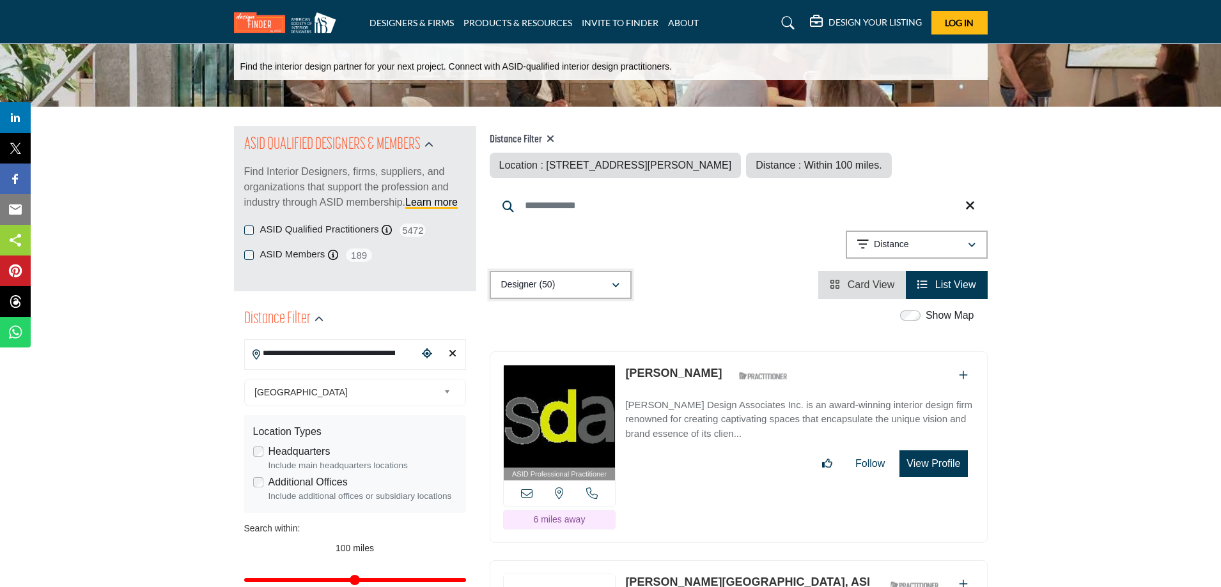
click at [618, 284] on icon "button" at bounding box center [616, 285] width 8 height 9
click at [616, 282] on icon "button" at bounding box center [616, 285] width 8 height 9
click at [539, 372] on b "(11)" at bounding box center [546, 376] width 15 height 11
